Goal: Navigation & Orientation: Find specific page/section

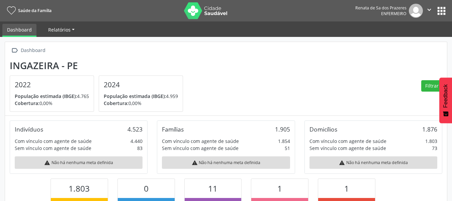
scroll to position [111, 148]
click at [64, 31] on span "Relatórios" at bounding box center [59, 29] width 22 height 6
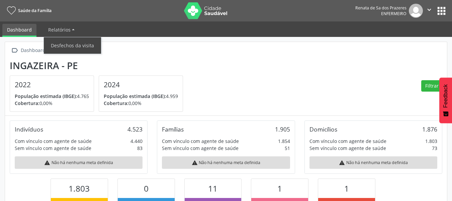
drag, startPoint x: 240, startPoint y: 64, endPoint x: 308, endPoint y: 60, distance: 68.8
click at [241, 64] on section "Ingazeira - PE 2022 População estimada (IBGE): 4.765 Cobertura: 0,00% 2024 Popu…" at bounding box center [226, 86] width 433 height 52
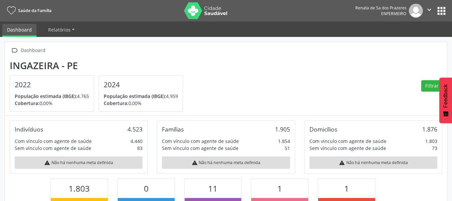
click at [438, 12] on button "apps" at bounding box center [442, 11] width 12 height 12
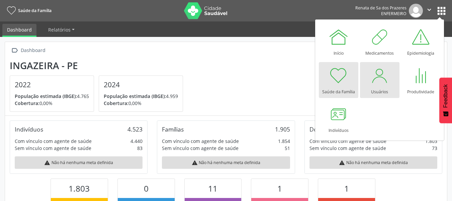
click at [380, 83] on div at bounding box center [380, 75] width 20 height 20
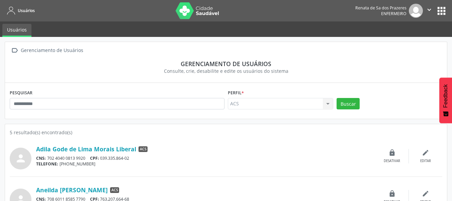
click at [438, 7] on button "apps" at bounding box center [442, 11] width 12 height 12
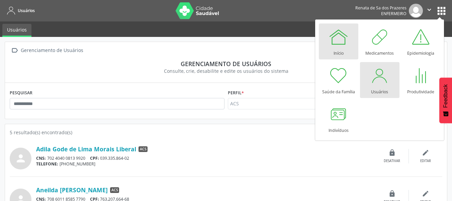
click at [338, 49] on div "Início" at bounding box center [339, 51] width 10 height 9
